Goal: Task Accomplishment & Management: Use online tool/utility

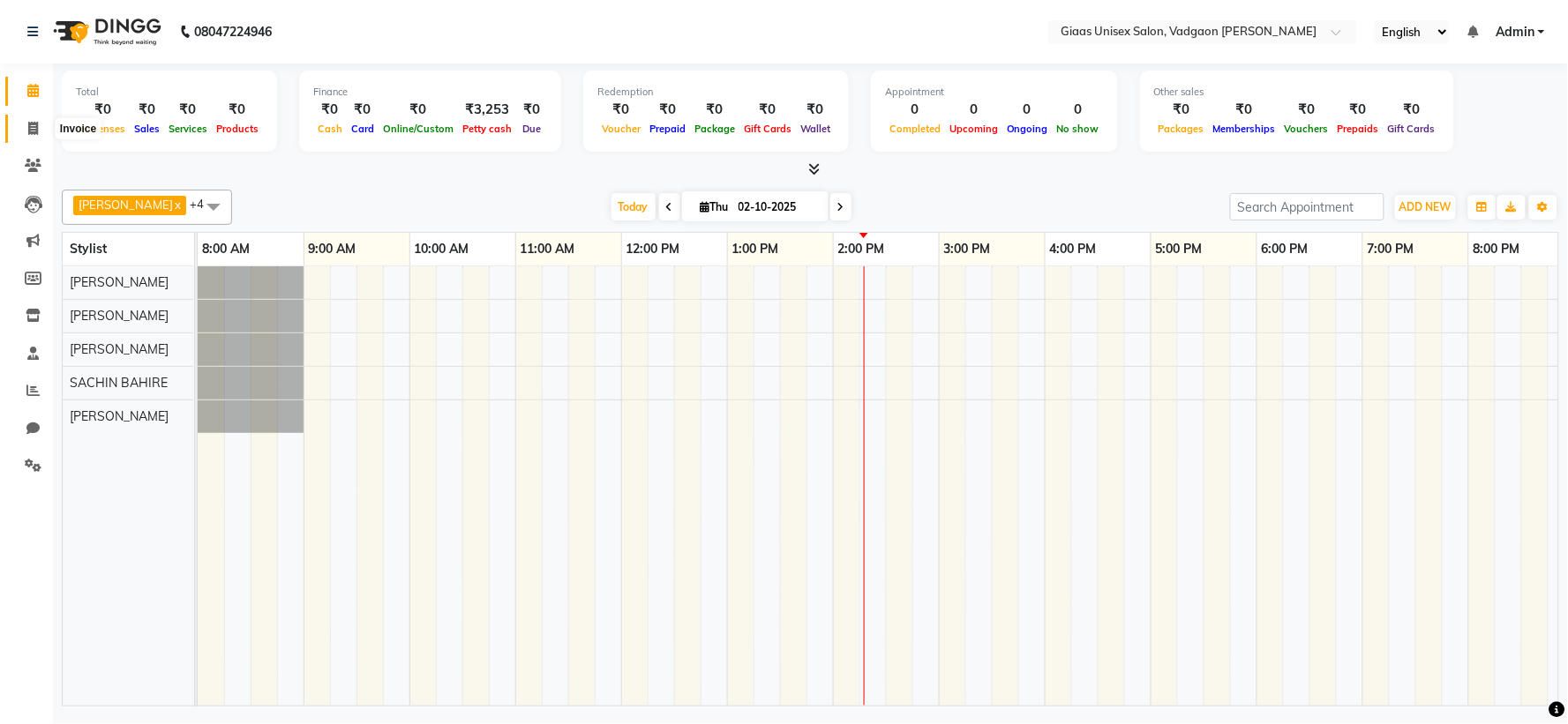
click at [31, 129] on icon at bounding box center [33, 128] width 9 height 13
select select "service"
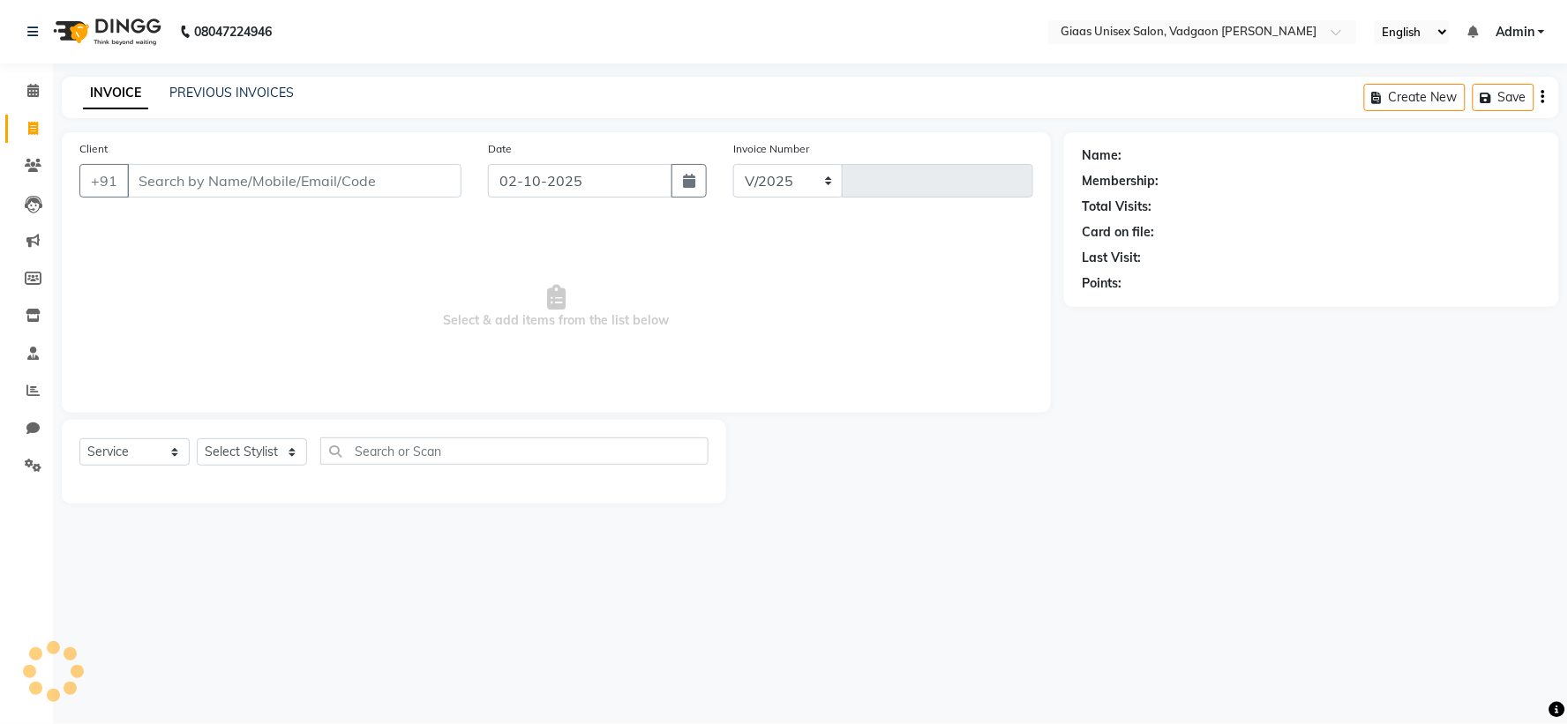
select select "8007"
type input "2167"
type input "98344197006"
click at [407, 177] on span "Add Client" at bounding box center [416, 180] width 70 height 18
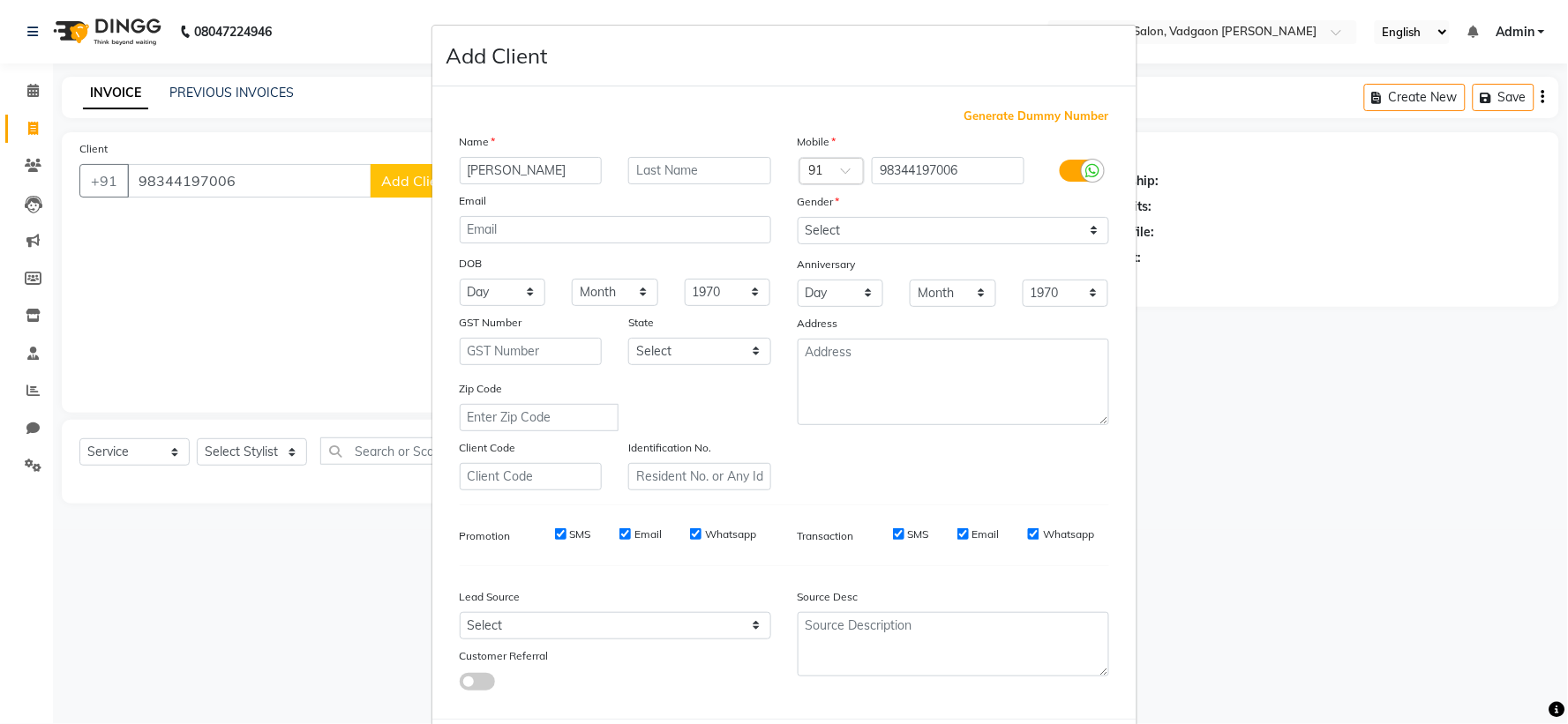
drag, startPoint x: 510, startPoint y: 171, endPoint x: 582, endPoint y: 167, distance: 72.1
click at [582, 167] on input "ROHAN KULKARNI" at bounding box center [531, 170] width 143 height 27
type input "ROHAN"
click at [651, 161] on input "text" at bounding box center [699, 170] width 143 height 27
paste input "KULKARNI"
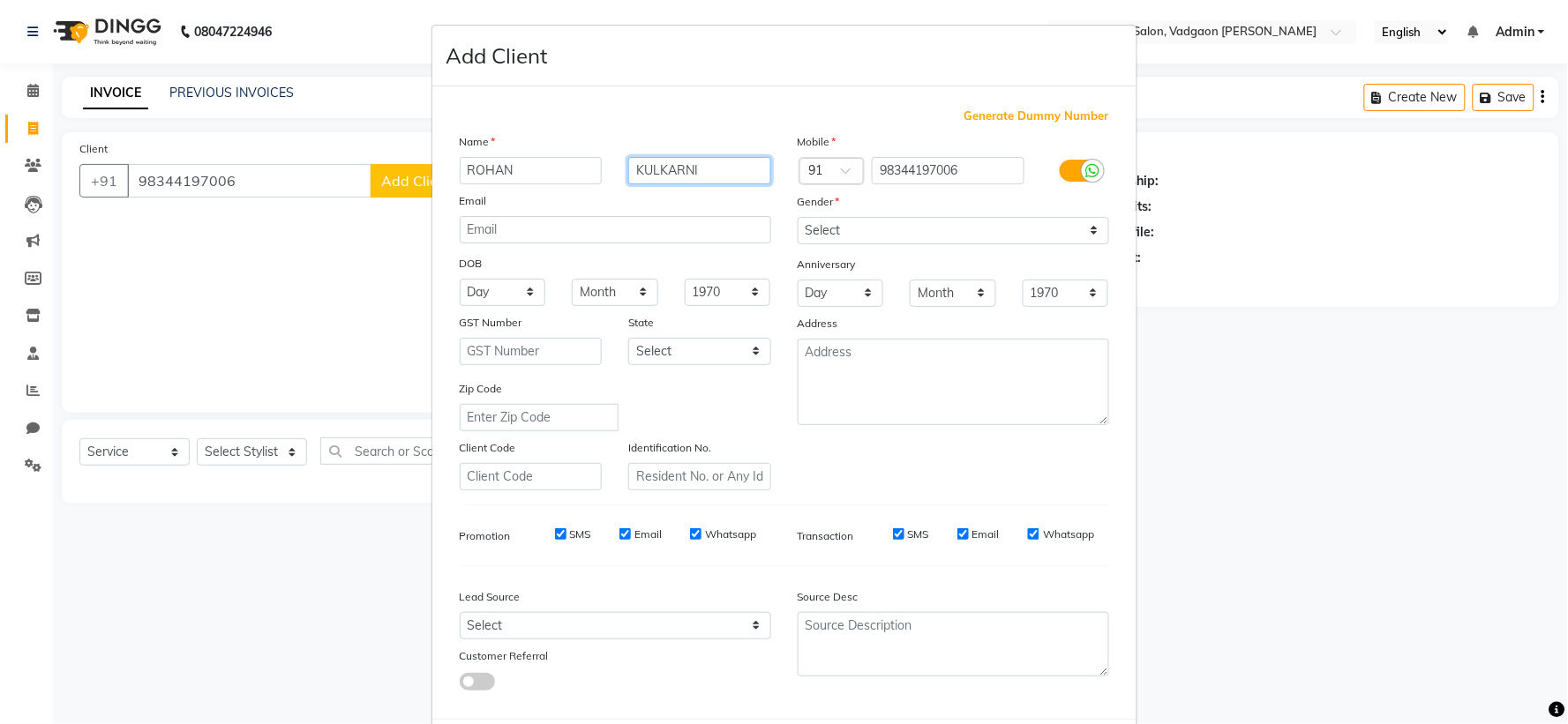
type input "KULKARNI"
click at [861, 227] on select "Select Male Female Other Prefer Not To Say" at bounding box center [953, 230] width 312 height 27
select select "male"
click at [797, 217] on select "Select Male Female Other Prefer Not To Say" at bounding box center [953, 230] width 312 height 27
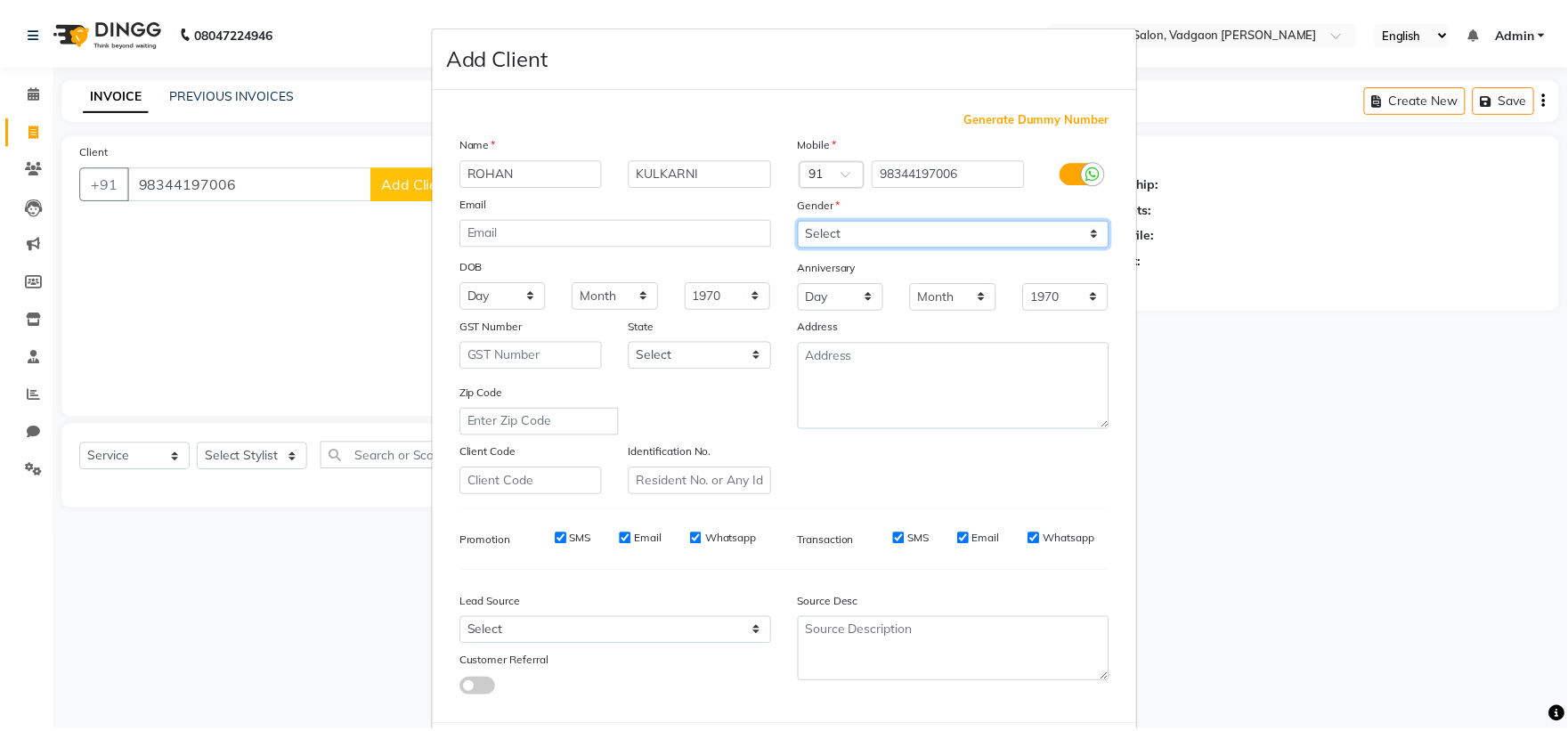
scroll to position [91, 0]
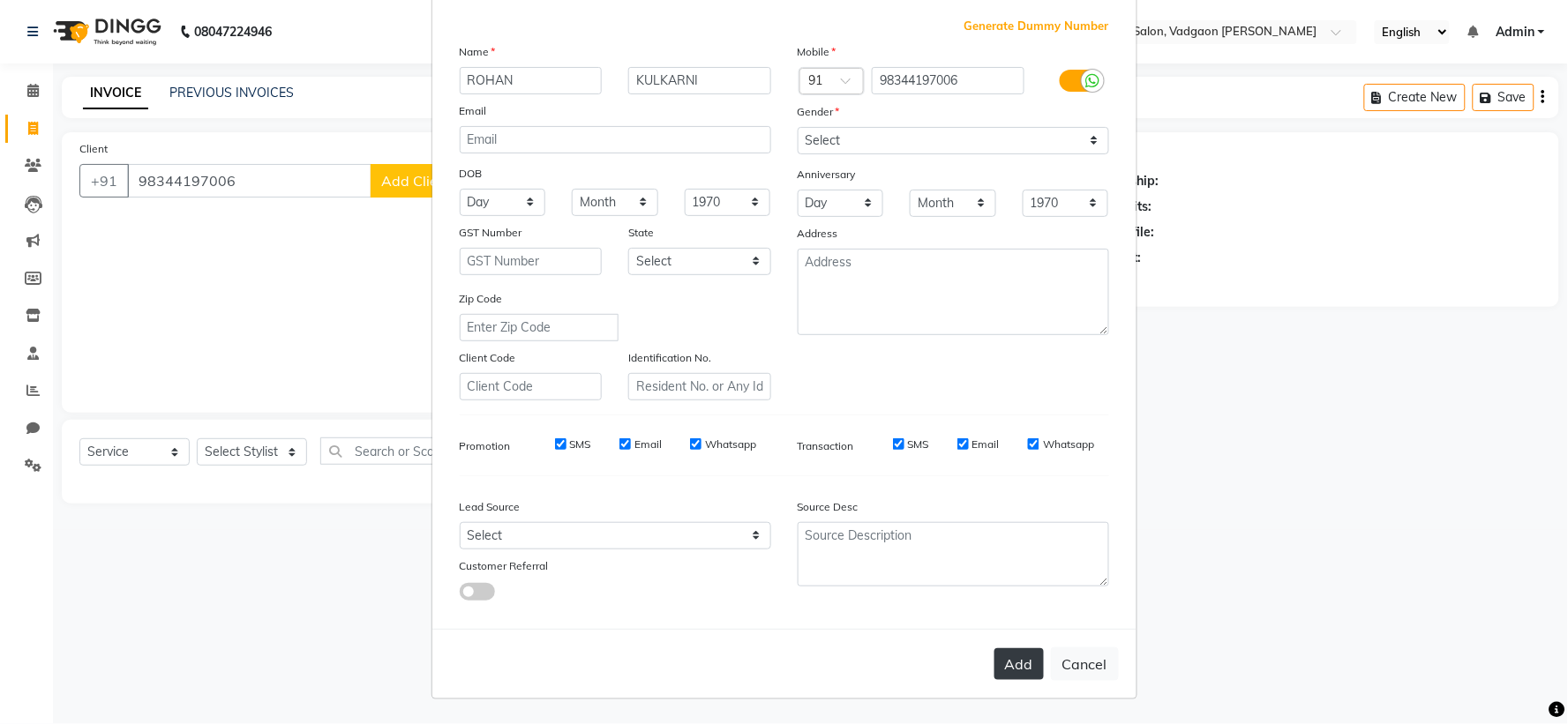
click at [1010, 663] on button "Add" at bounding box center [1019, 664] width 49 height 32
select select
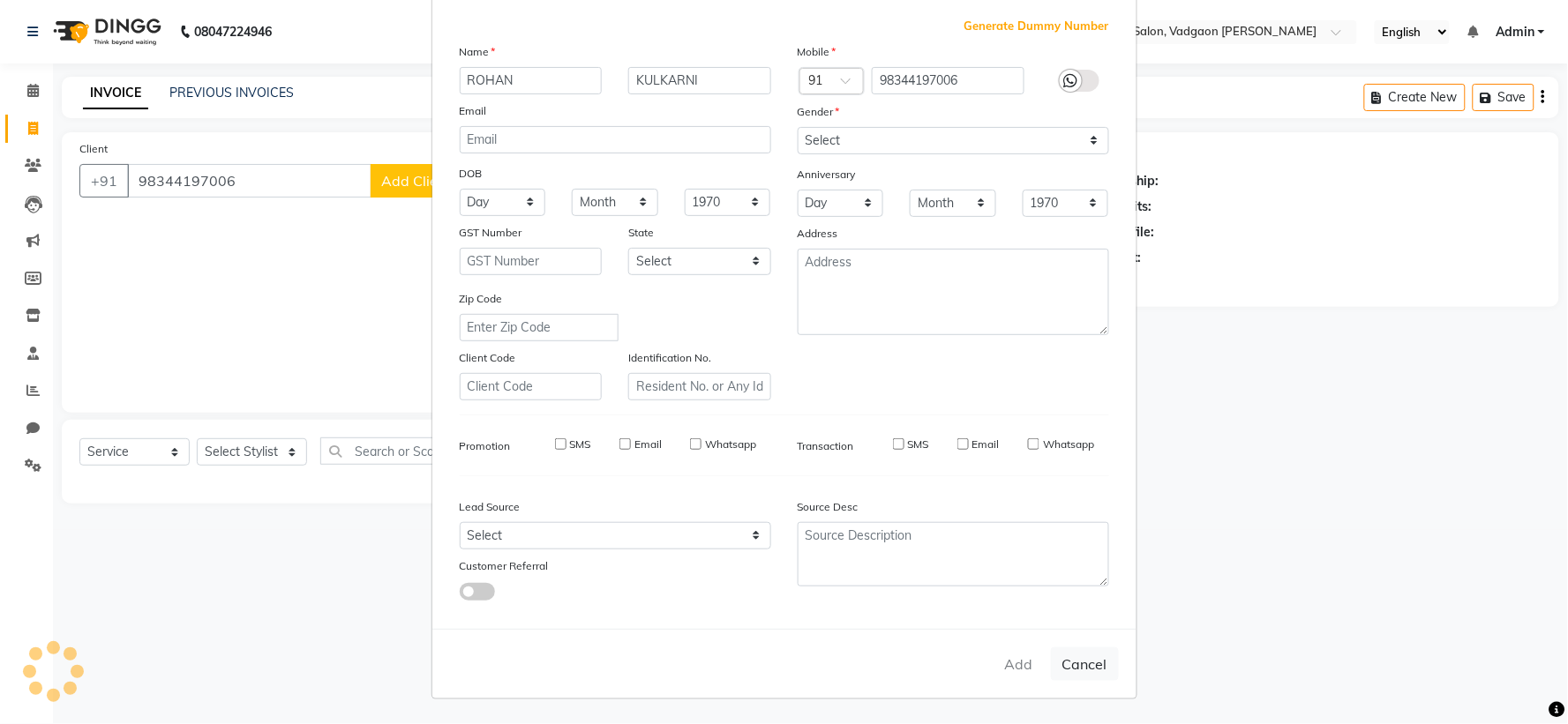
select select
checkbox input "false"
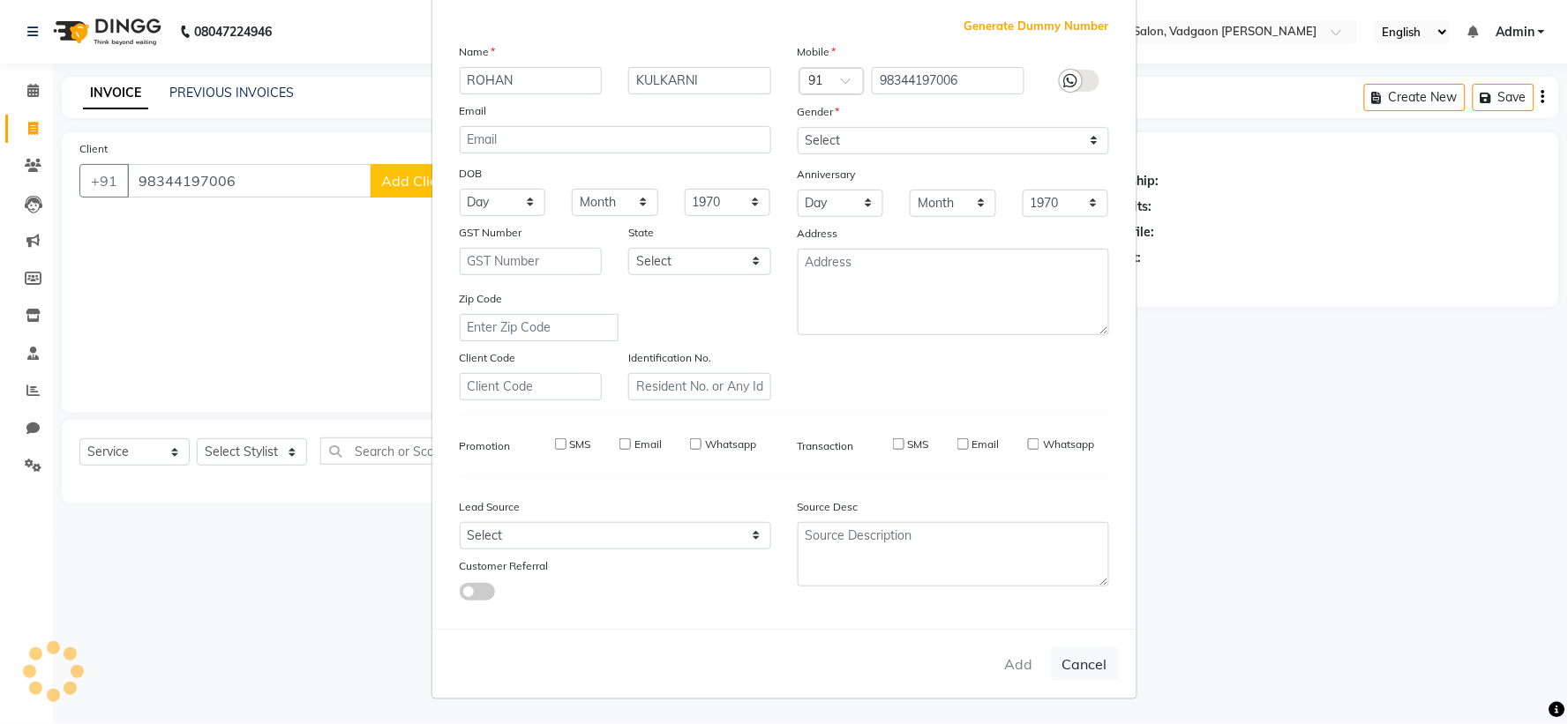
checkbox input "false"
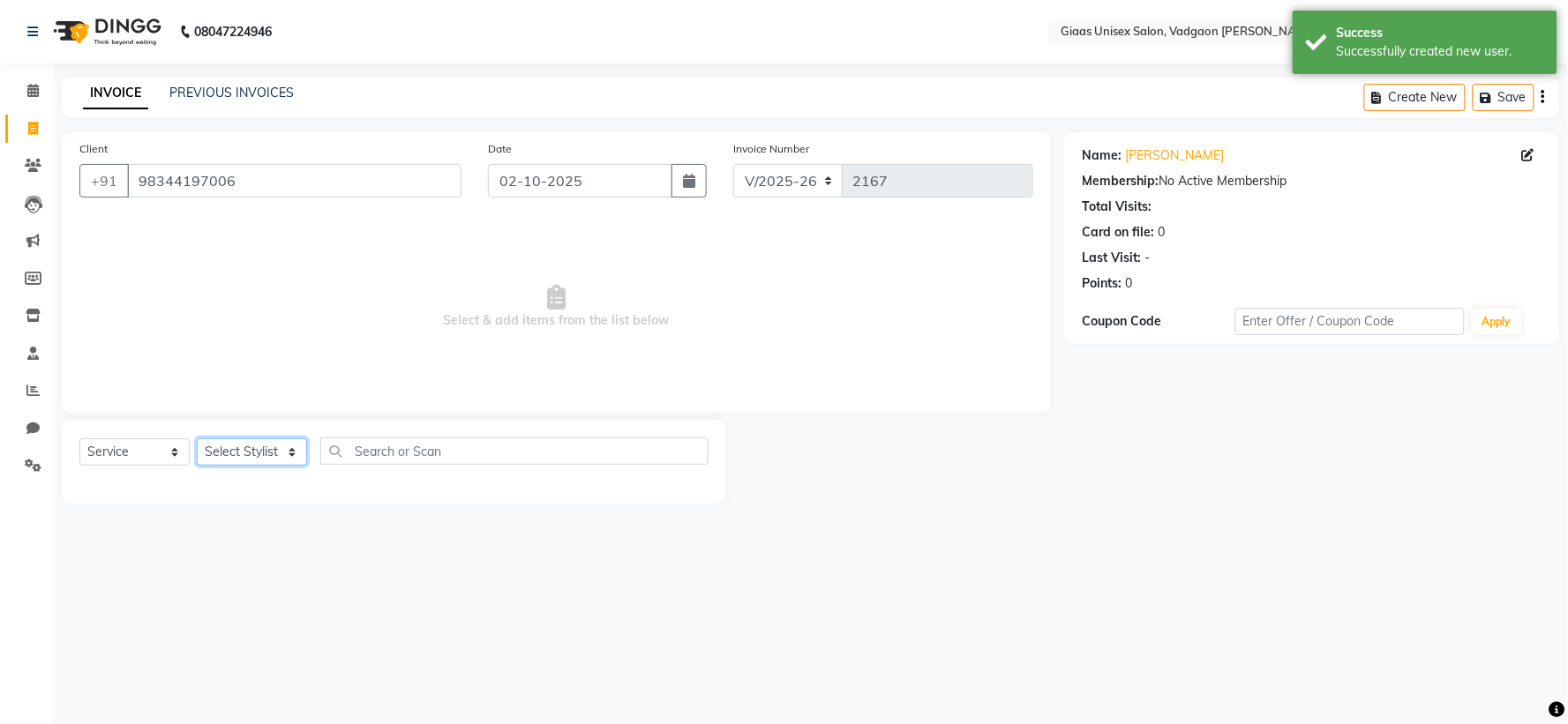
click at [288, 457] on select "Select Stylist AARTI SHINDE Abdulkarim momin Nisha Tripati Prabhat Choudhary SA…" at bounding box center [251, 451] width 111 height 27
select select "80867"
click at [196, 439] on select "Select Stylist AARTI SHINDE Abdulkarim momin Nisha Tripati Prabhat Choudhary SA…" at bounding box center [251, 451] width 111 height 27
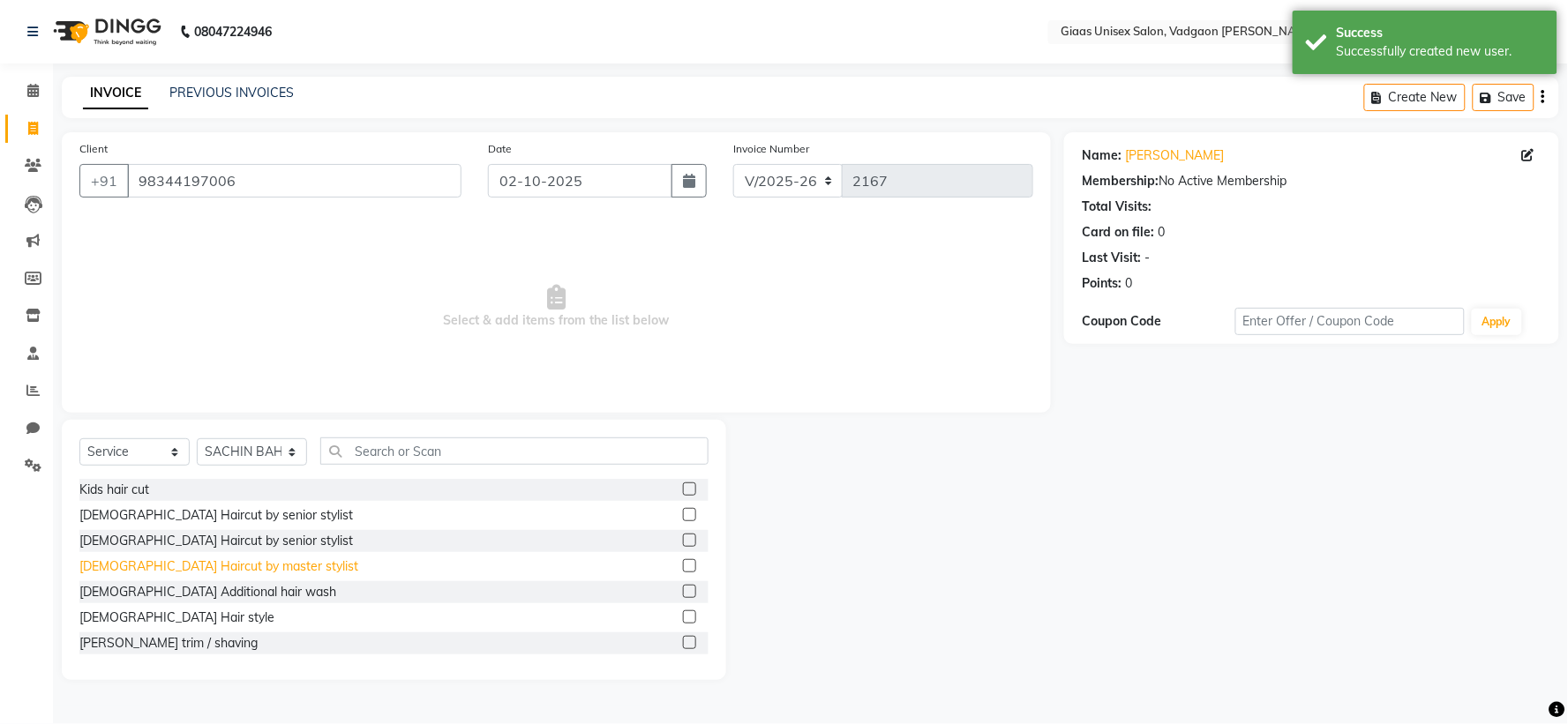
click at [230, 570] on div "Male Haircut by master stylist" at bounding box center [218, 566] width 279 height 19
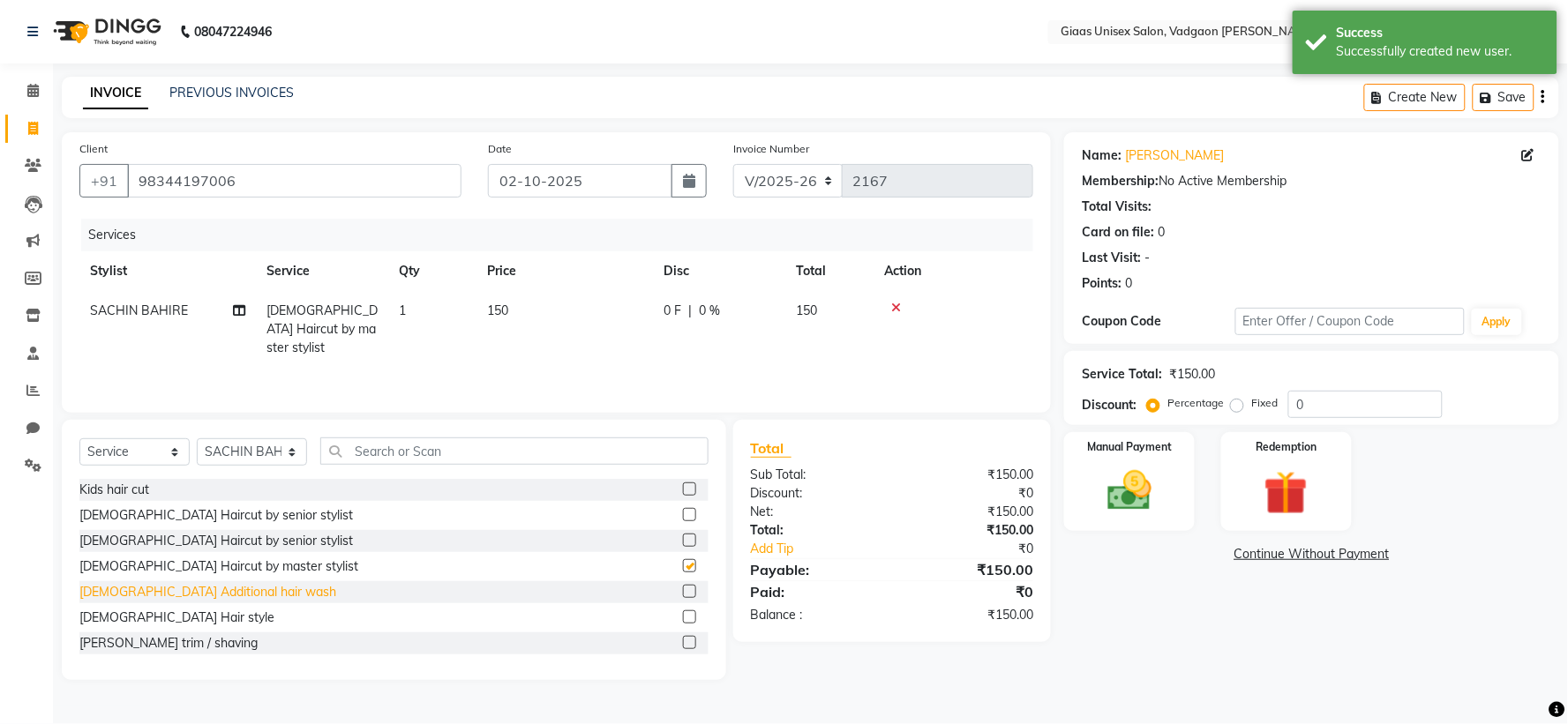
checkbox input "false"
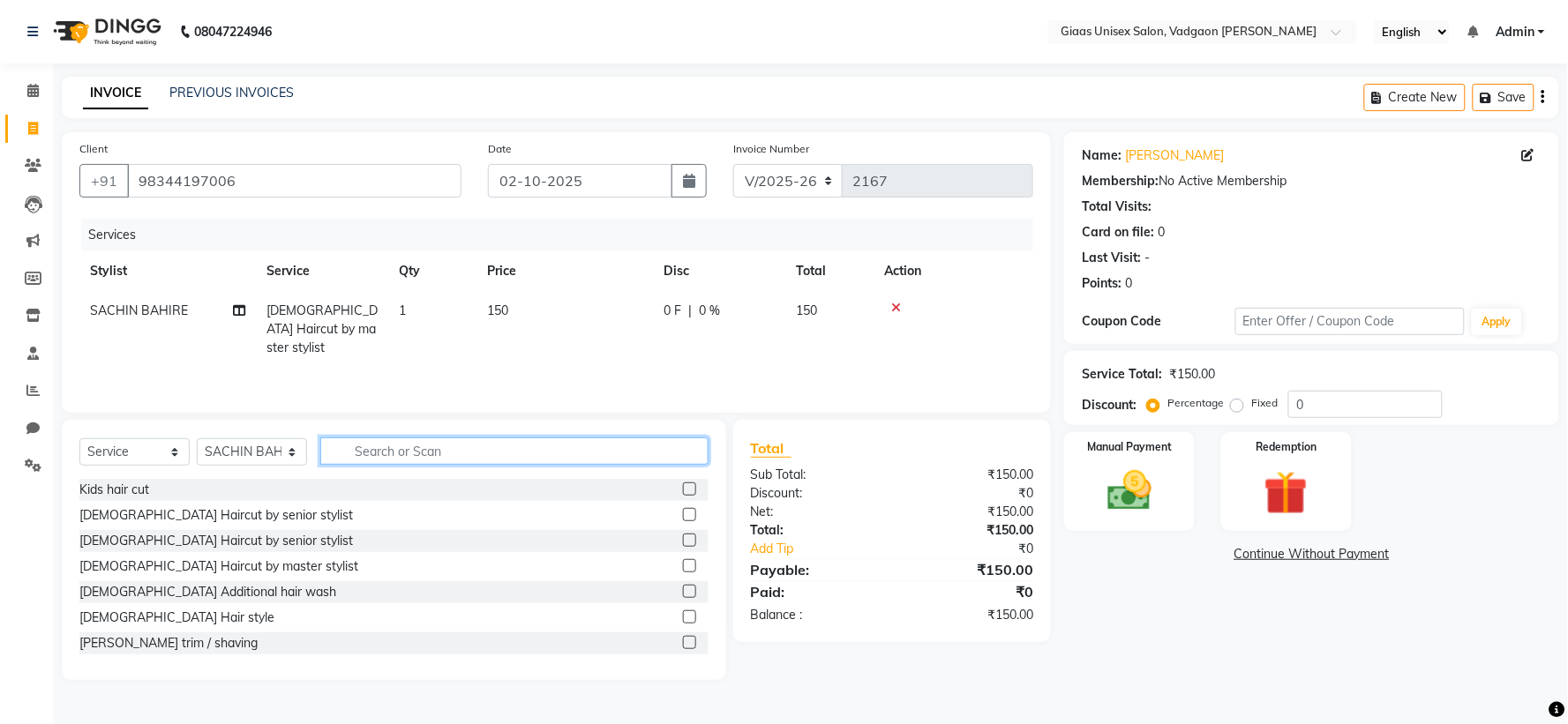
click at [399, 447] on input "text" at bounding box center [514, 450] width 388 height 27
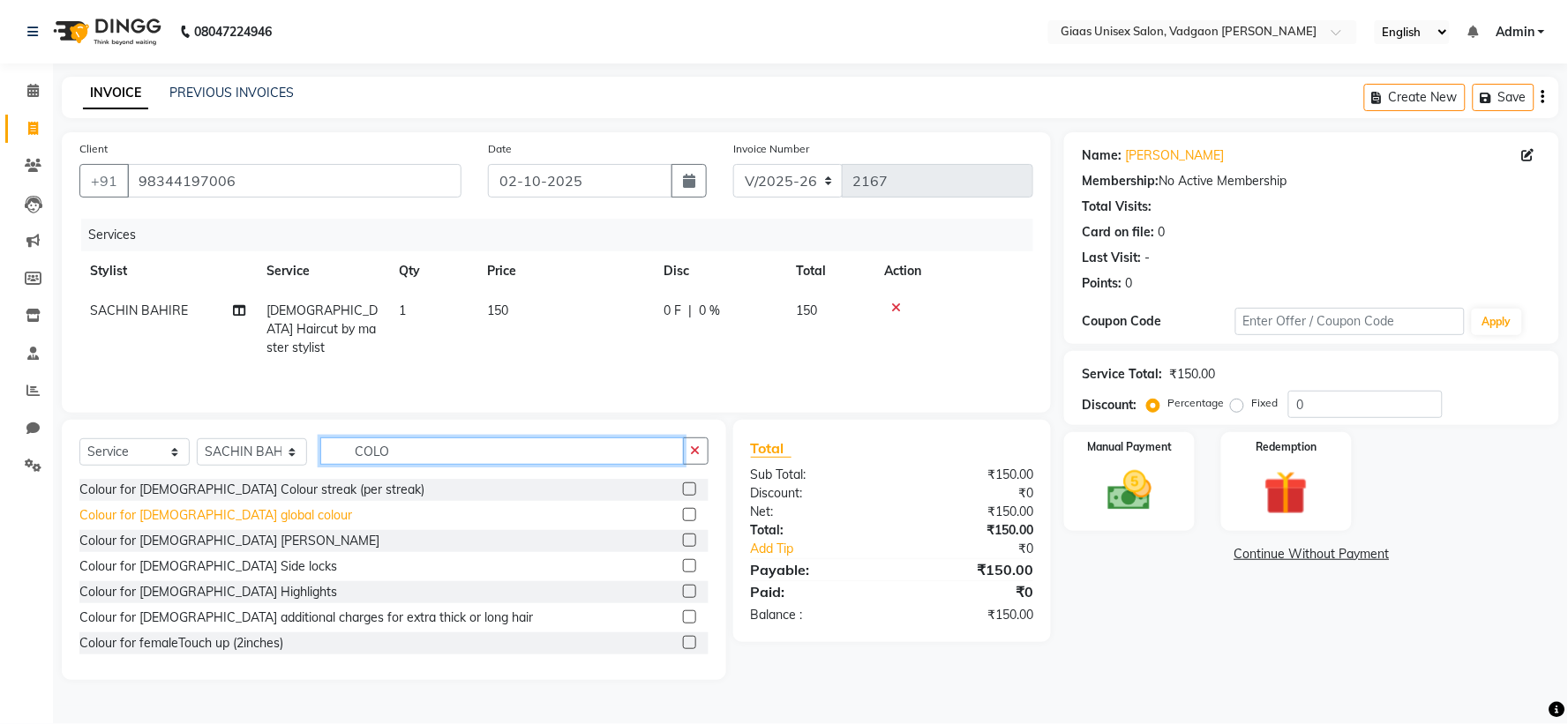
type input "COLO"
click at [208, 514] on div "Colour for male global colour" at bounding box center [215, 515] width 273 height 19
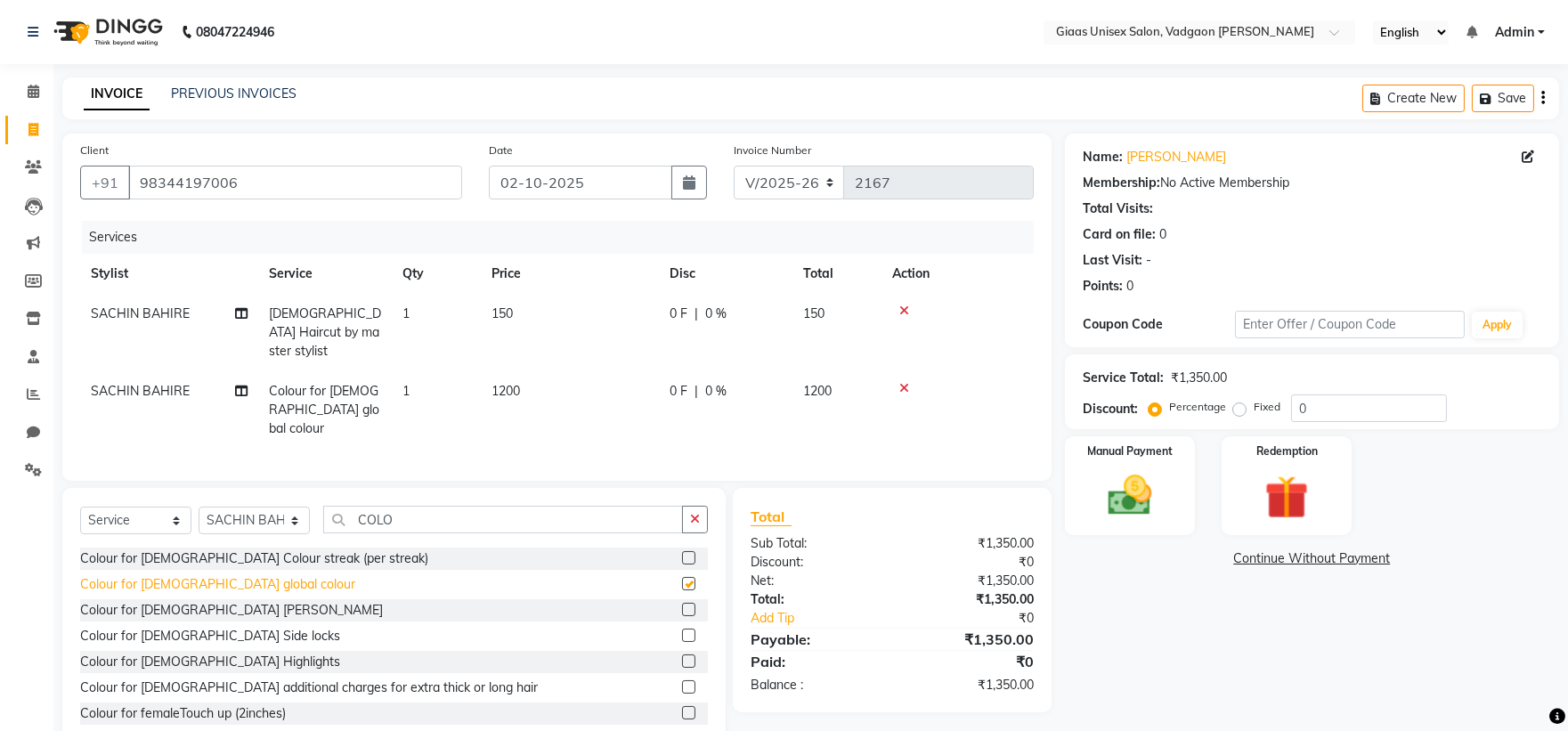
checkbox input "false"
click at [182, 600] on div "Colour for male Beard" at bounding box center [232, 610] width 303 height 19
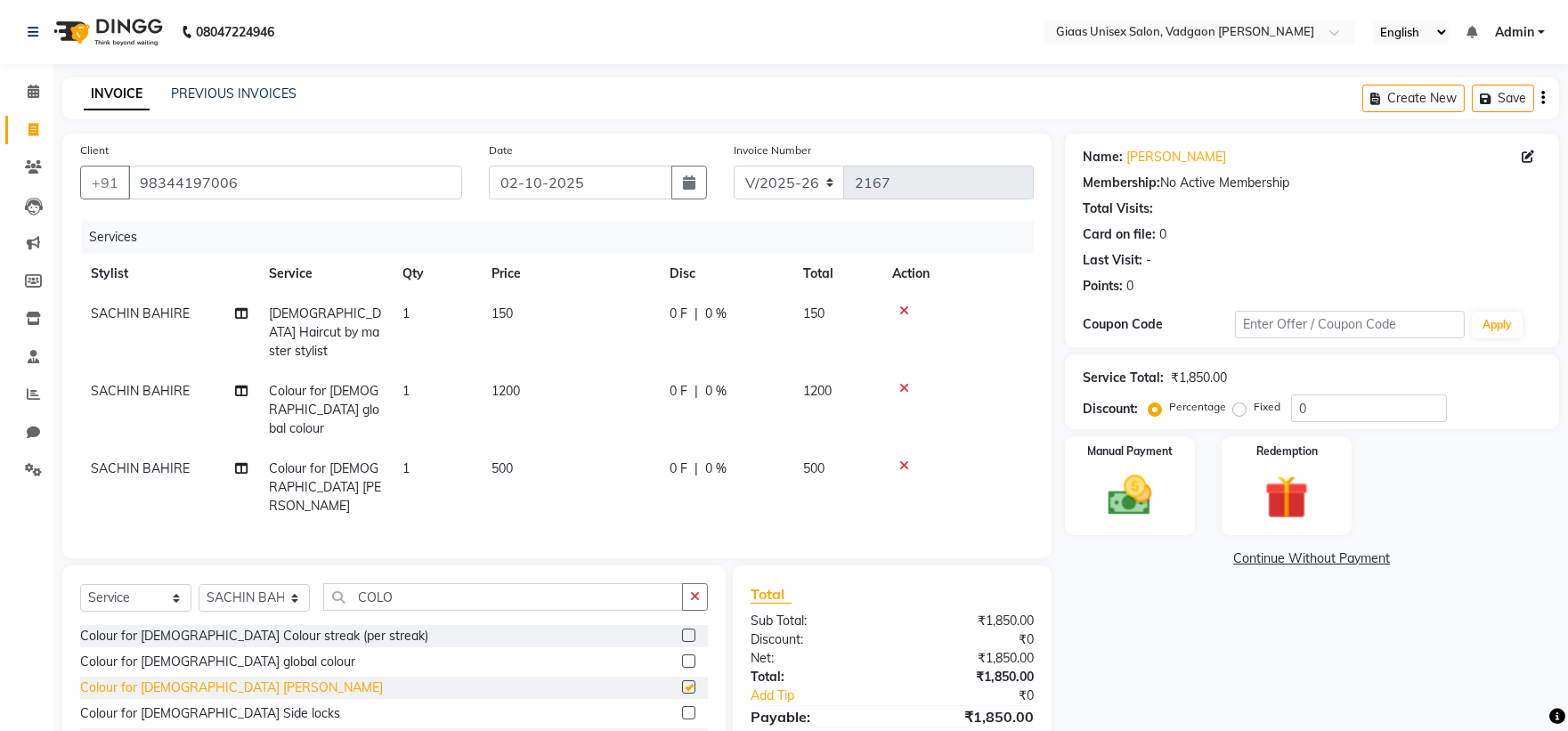
checkbox input "false"
click at [762, 382] on div "0 F | 0 %" at bounding box center [725, 392] width 112 height 19
select select "80867"
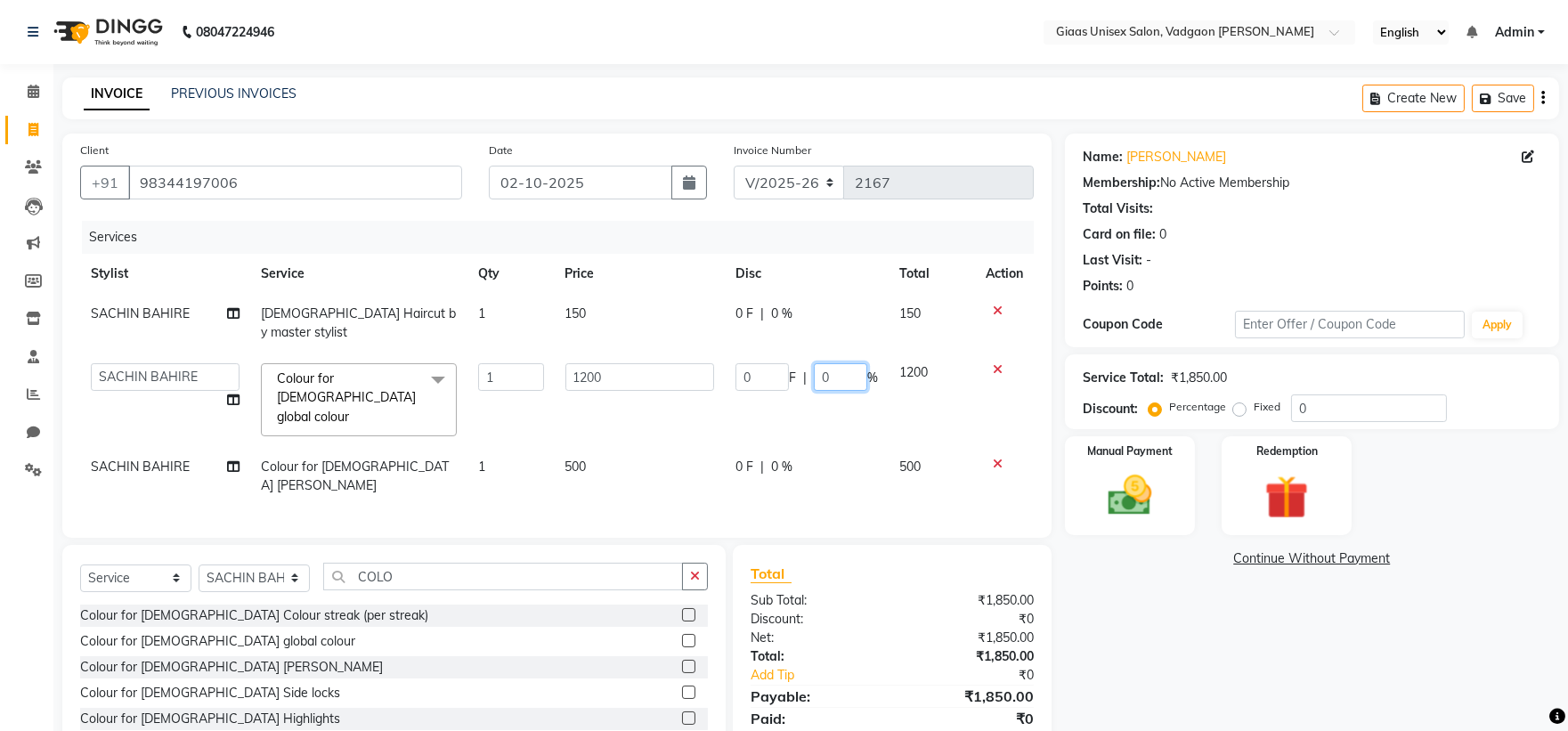
click at [839, 363] on input "0" at bounding box center [841, 376] width 53 height 28
type input "20"
click at [865, 396] on tr "AARTI SHINDE Abdulkarim momin Nisha Tripati Prabhat Choudhary SACHIN BAHIRE SUR…" at bounding box center [557, 399] width 953 height 94
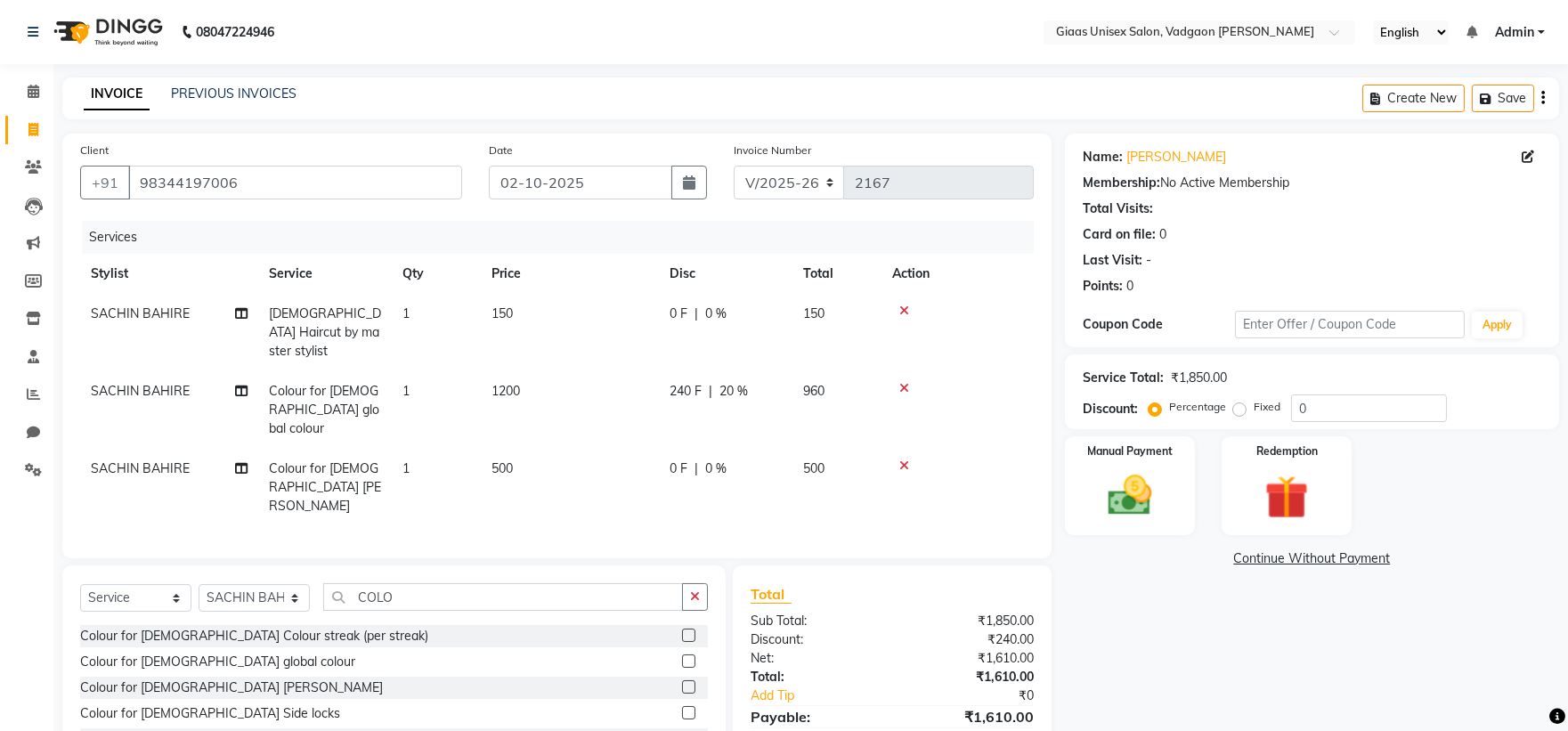
click at [759, 459] on div "0 F | 0 %" at bounding box center [725, 469] width 112 height 19
select select "80867"
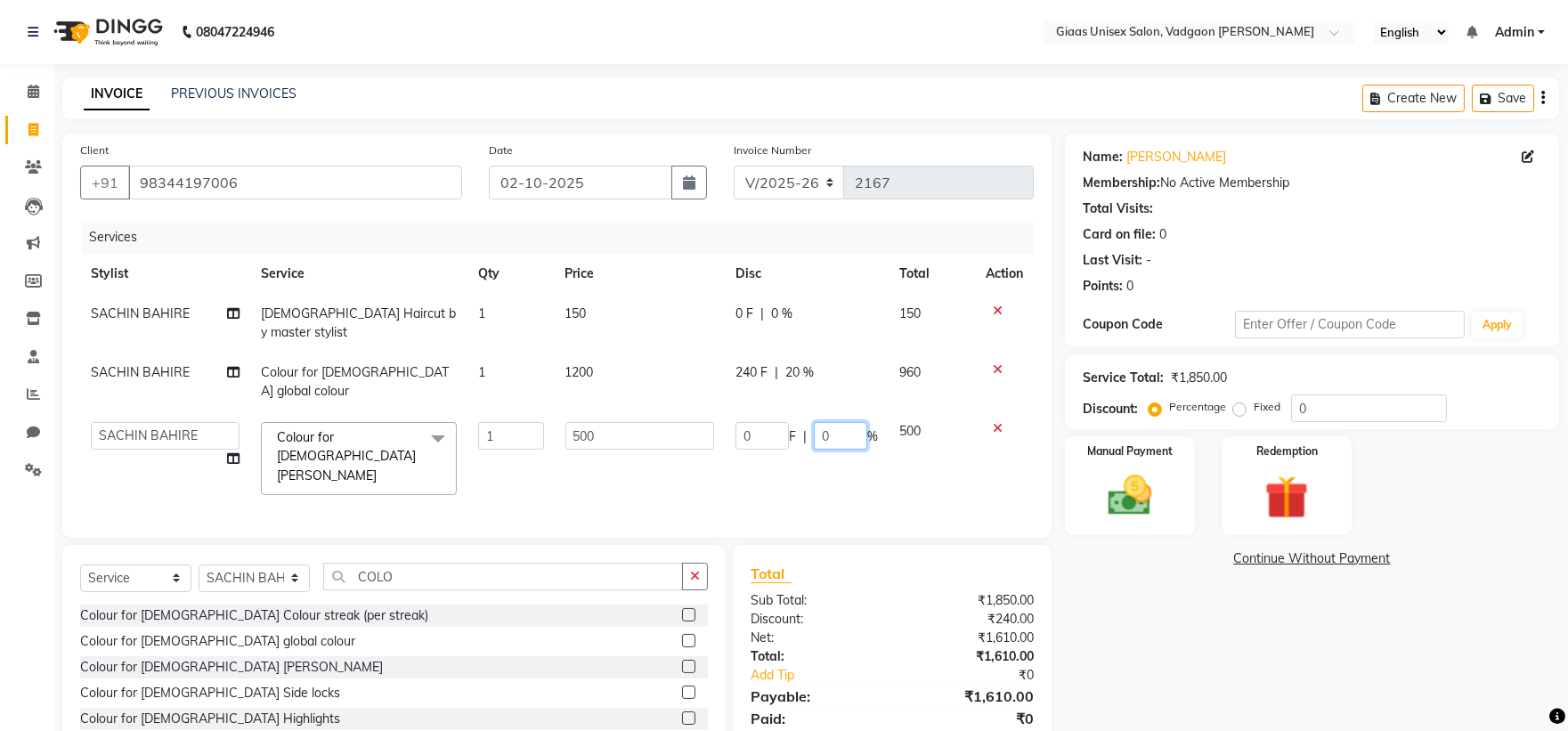
click at [832, 422] on input "0" at bounding box center [841, 436] width 53 height 28
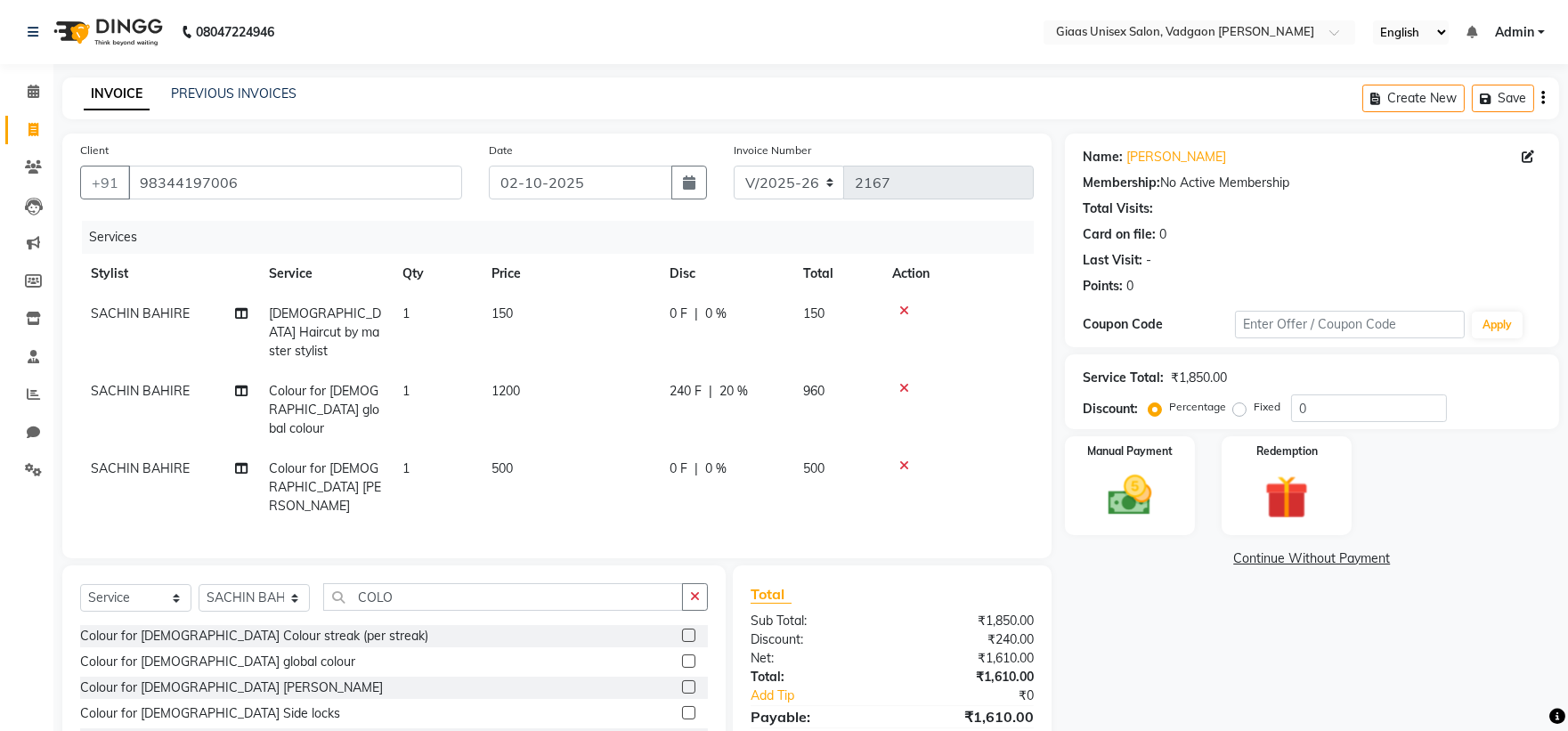
click at [699, 459] on div "0 F | 0 %" at bounding box center [725, 469] width 112 height 19
select select "80867"
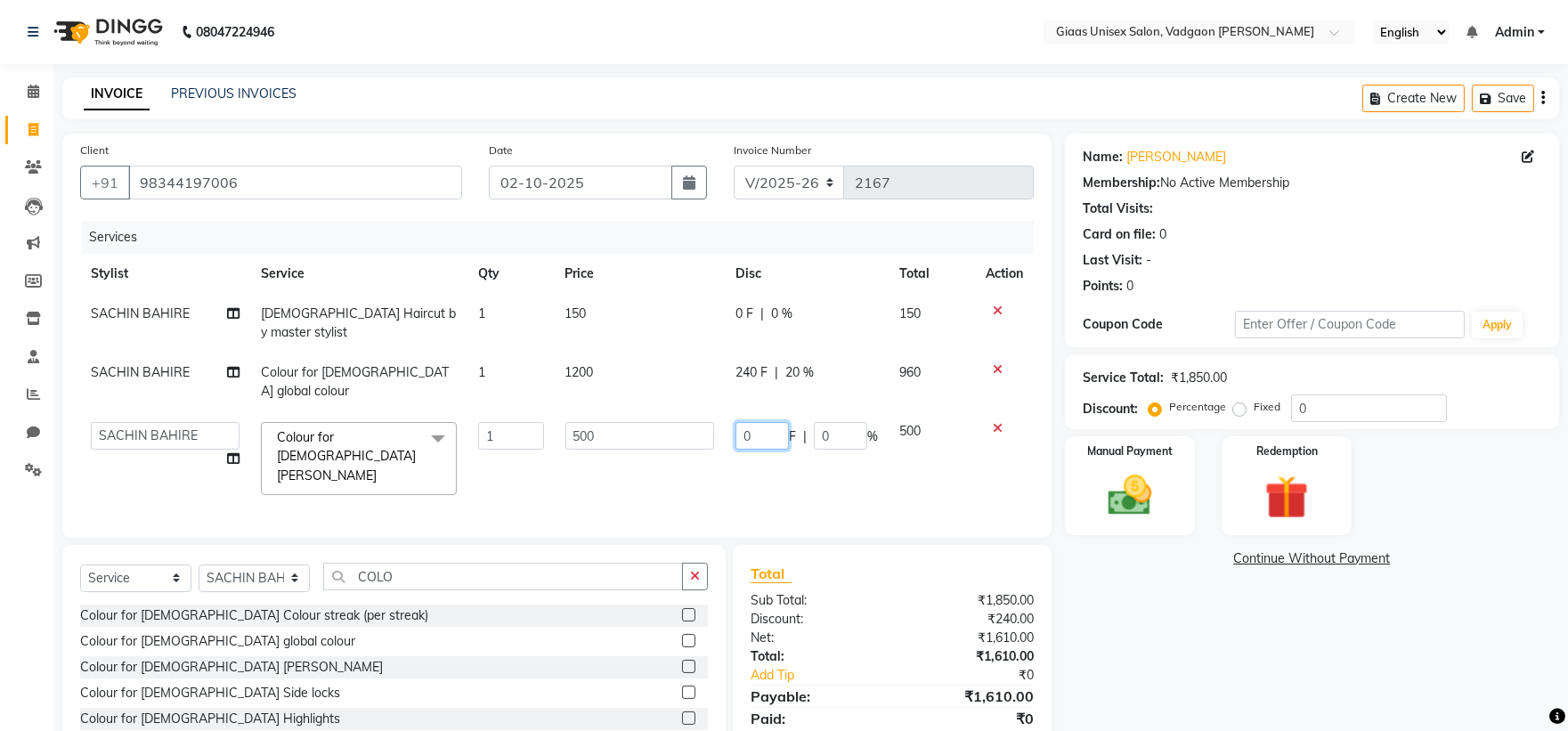
click at [769, 422] on input "0" at bounding box center [762, 436] width 53 height 28
type input "200"
click at [883, 425] on tr "AARTI SHINDE Abdulkarim momin Nisha Tripati Prabhat Choudhary SACHIN BAHIRE SUR…" at bounding box center [557, 457] width 953 height 94
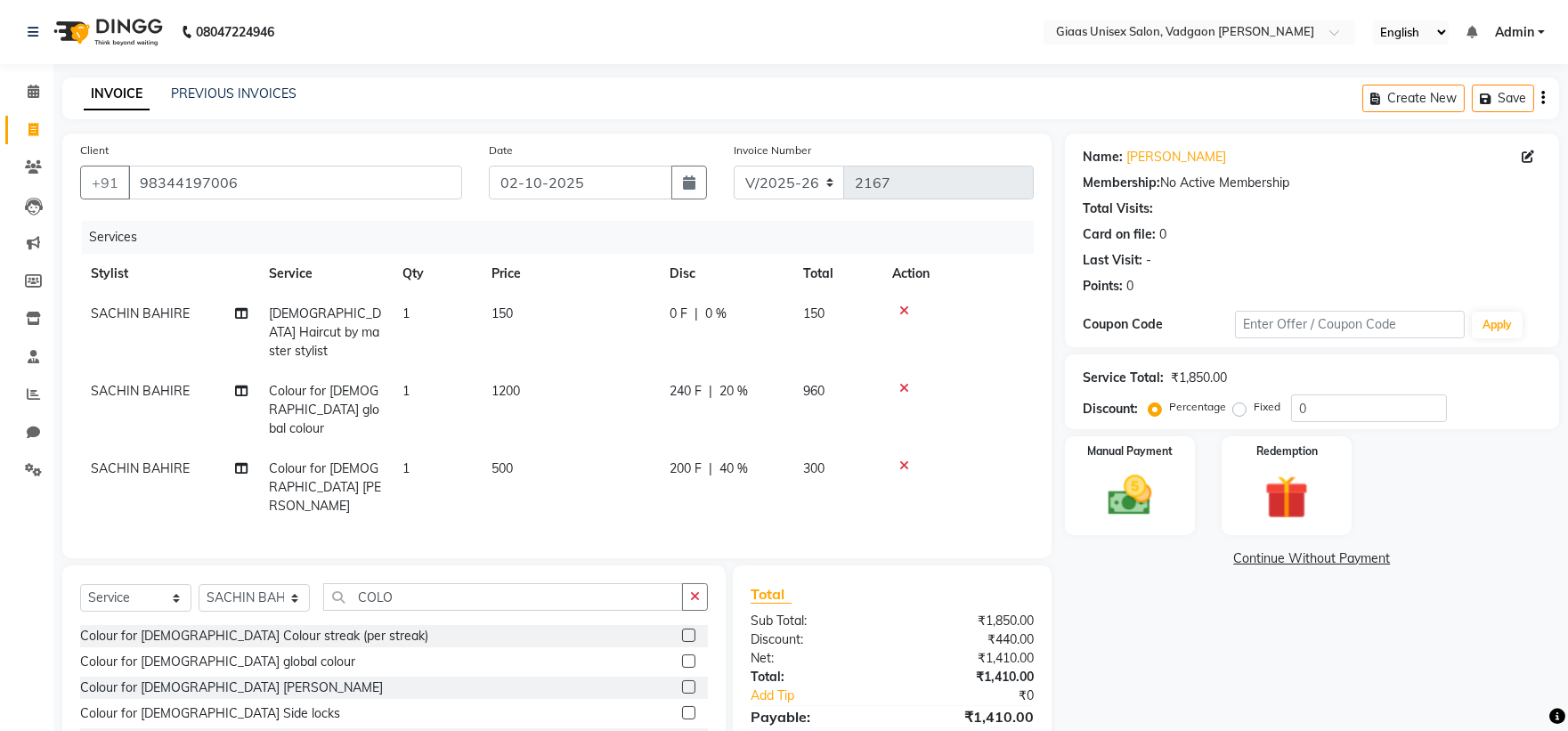
click at [901, 307] on icon at bounding box center [904, 310] width 10 height 12
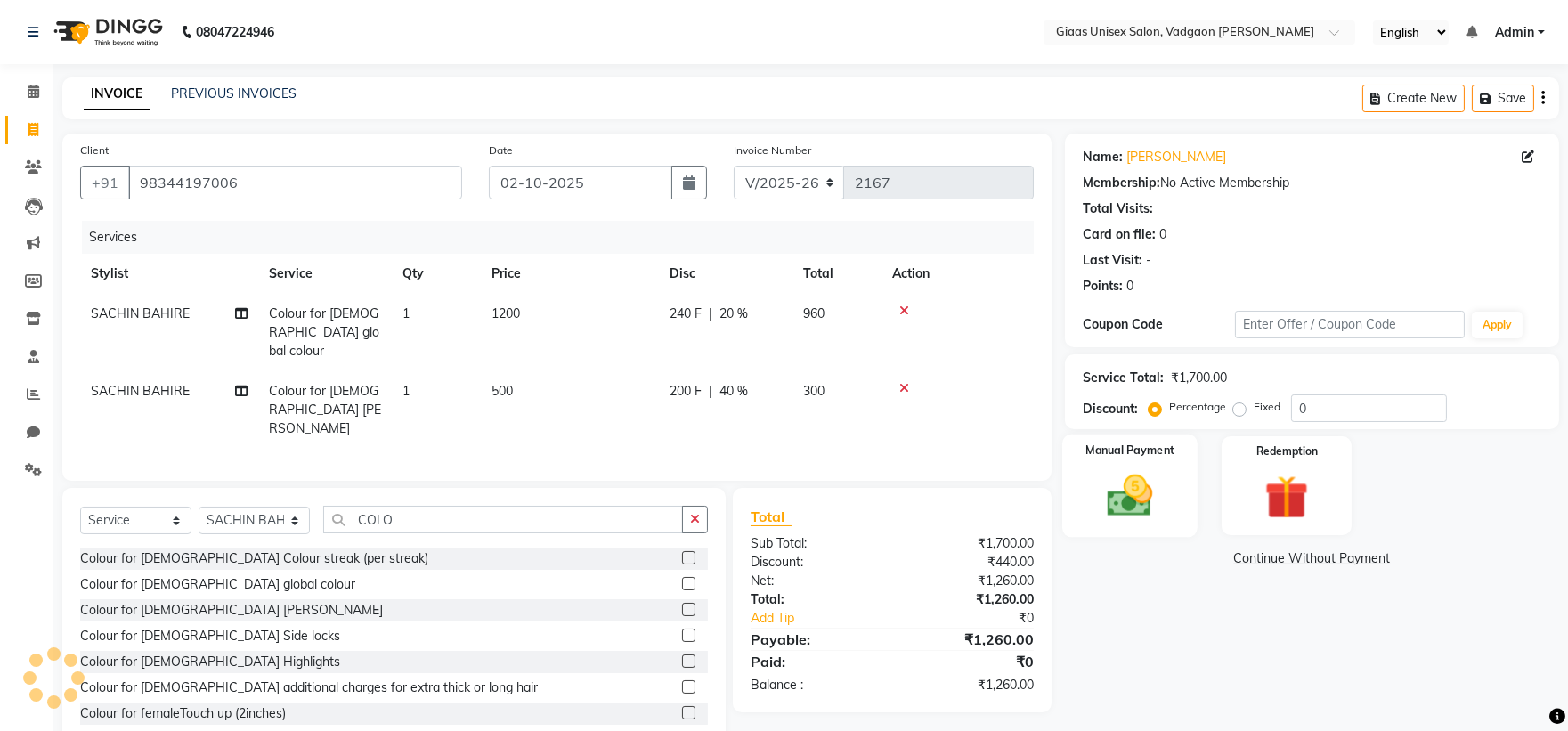
click at [1130, 518] on img at bounding box center [1130, 495] width 74 height 52
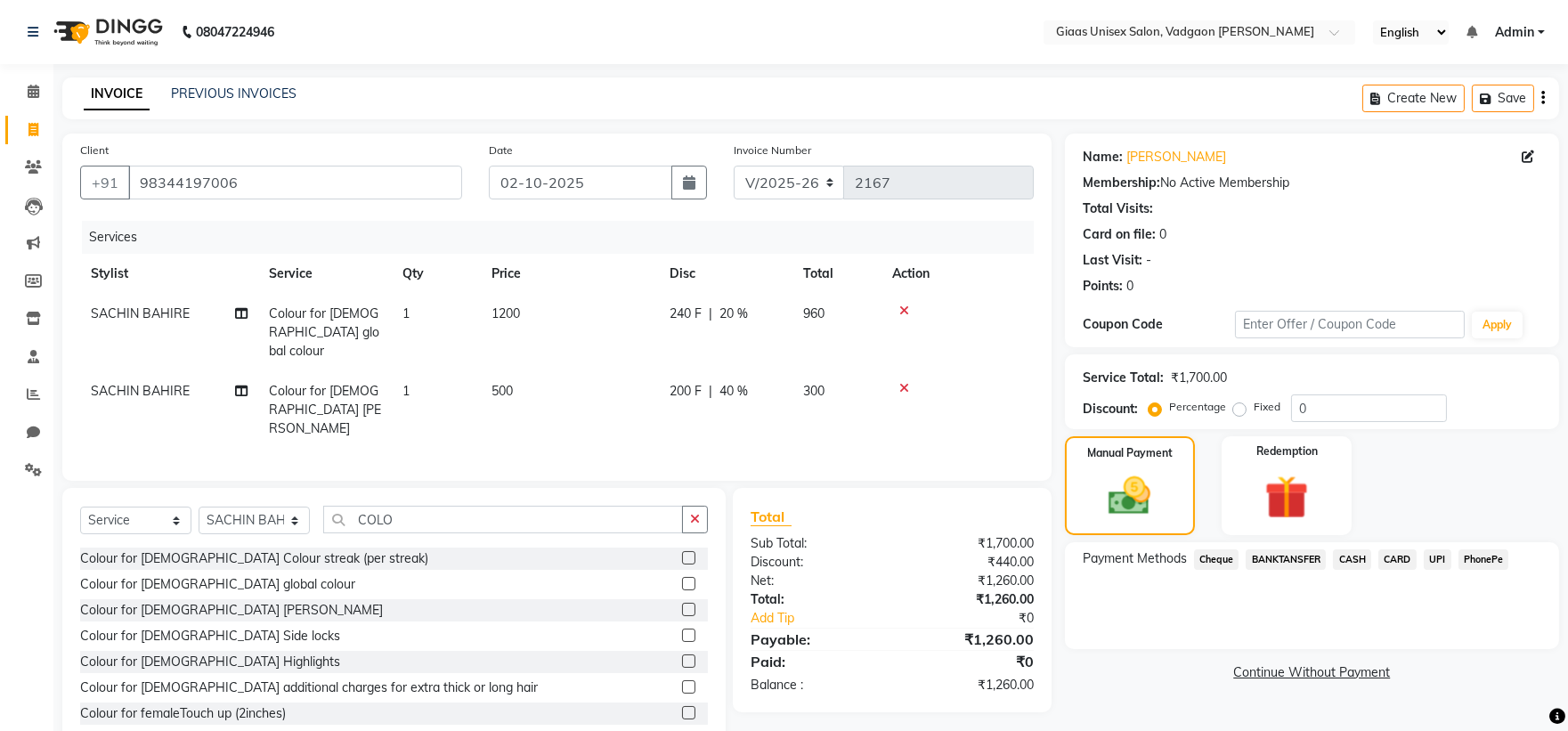
click at [1476, 557] on span "PhonePe" at bounding box center [1483, 558] width 51 height 20
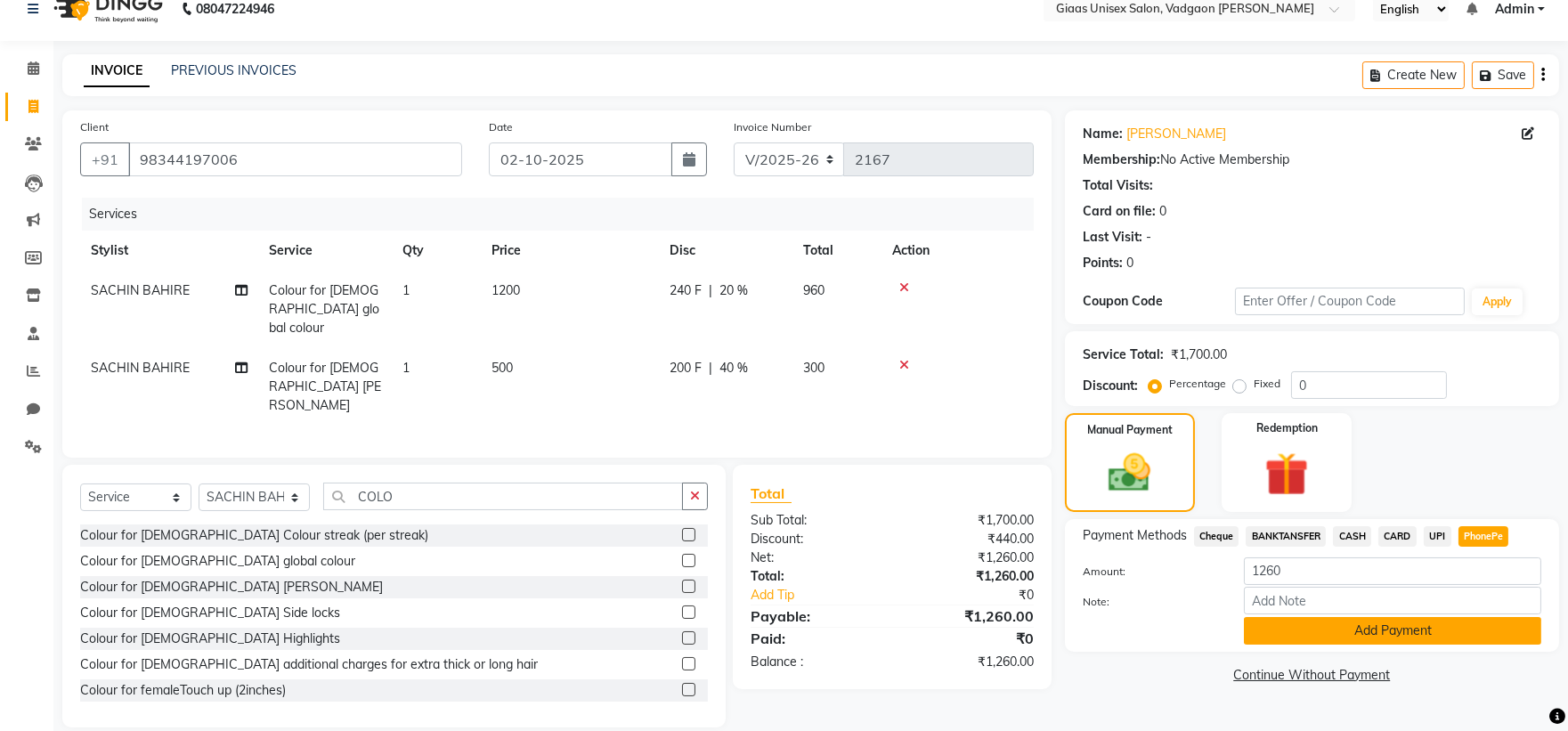
click at [1358, 620] on button "Add Payment" at bounding box center [1393, 630] width 297 height 28
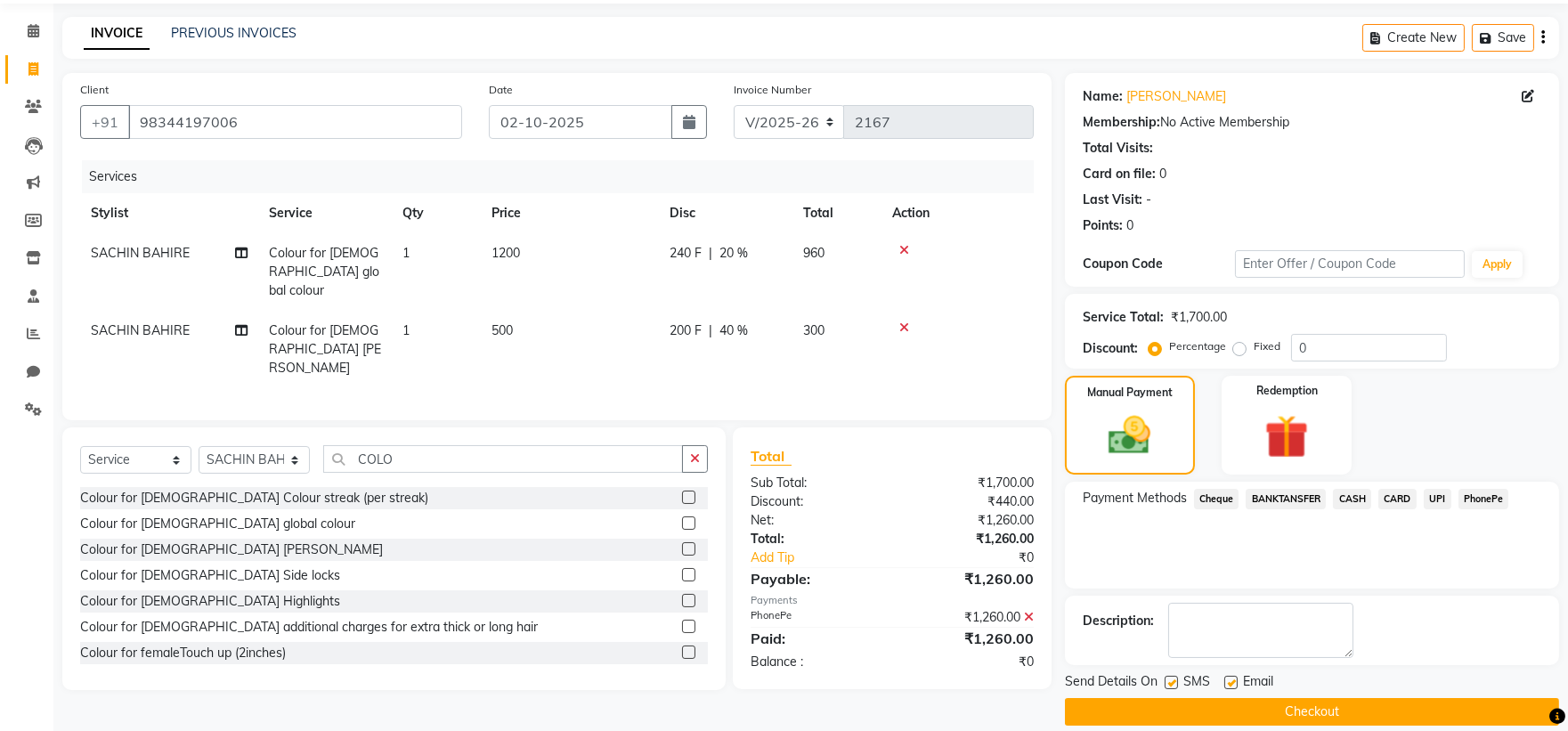
scroll to position [82, 0]
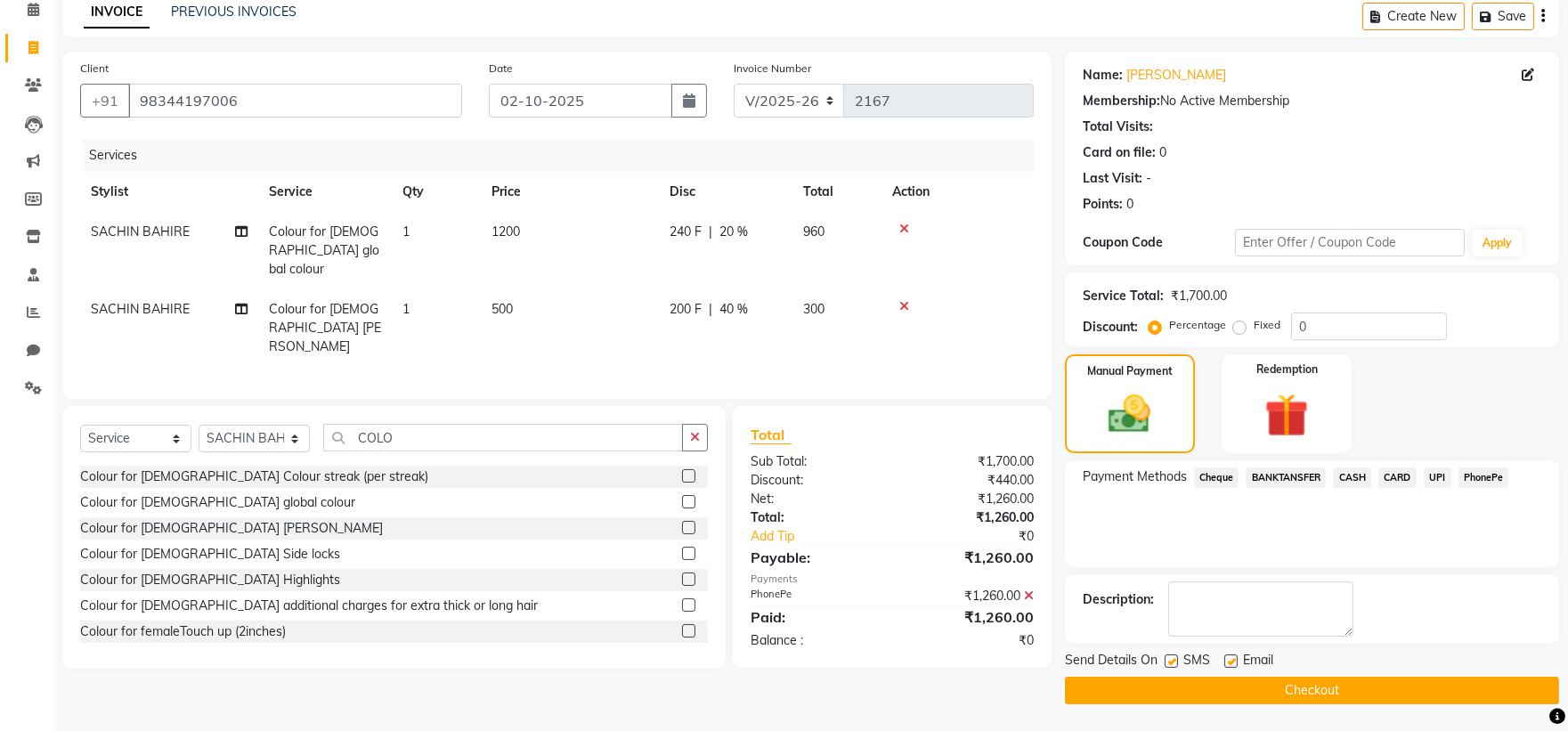
drag, startPoint x: 1171, startPoint y: 661, endPoint x: 1172, endPoint y: 670, distance: 9.1
click at [1171, 663] on label at bounding box center [1171, 660] width 13 height 13
click at [1171, 663] on input "checkbox" at bounding box center [1171, 661] width 11 height 11
checkbox input "false"
click at [1177, 685] on button "Checkout" at bounding box center [1312, 690] width 494 height 28
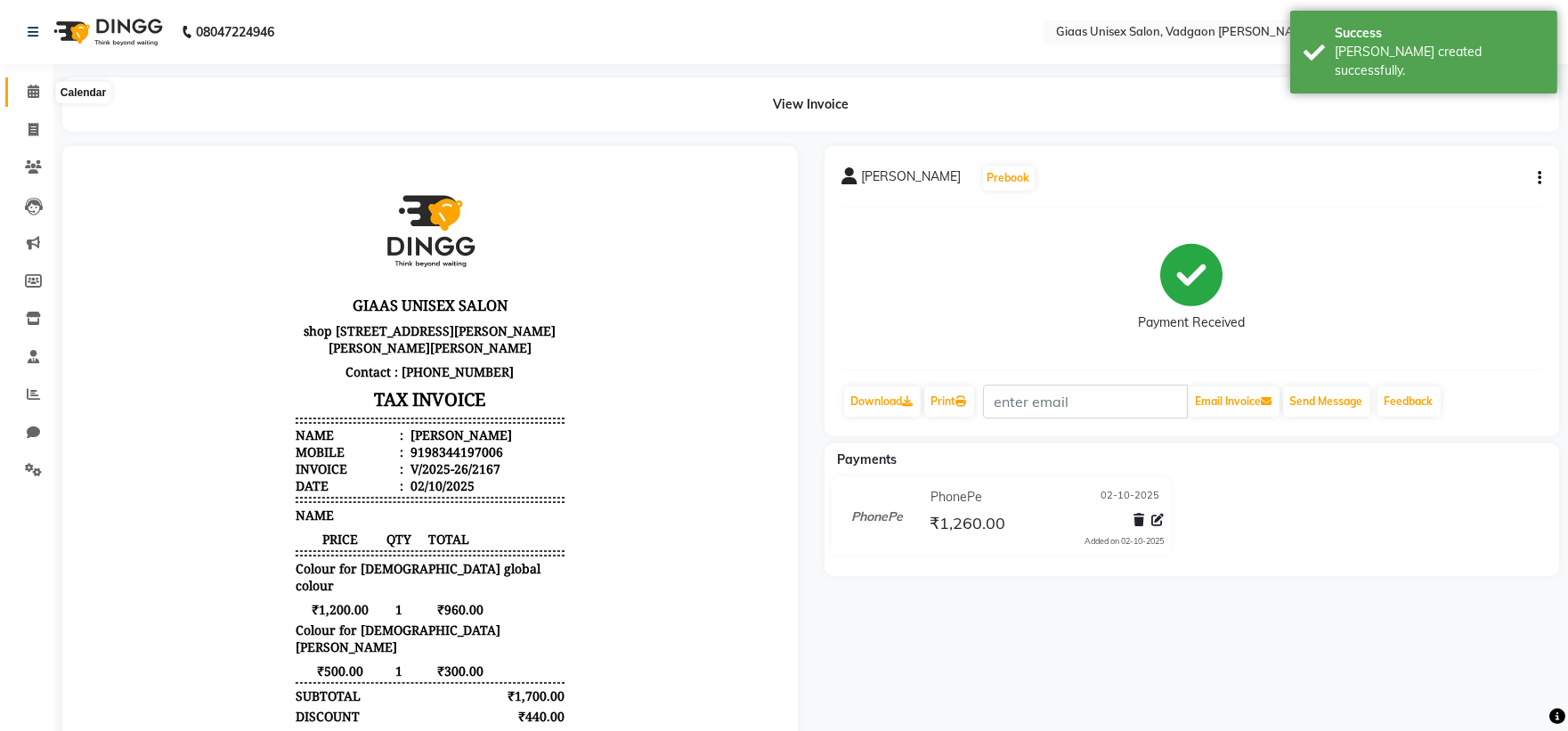
click at [28, 88] on icon at bounding box center [33, 91] width 11 height 13
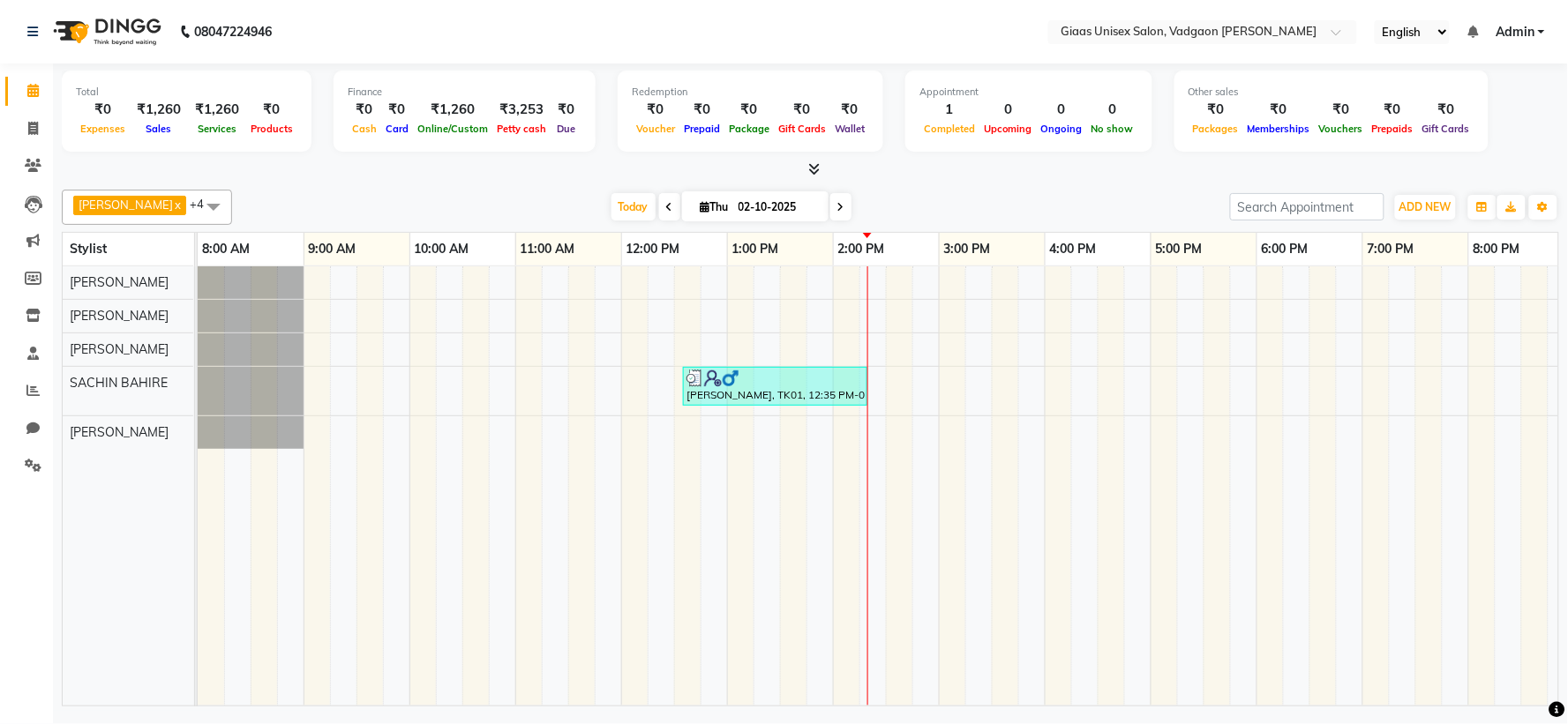
click at [815, 166] on icon at bounding box center [814, 169] width 11 height 13
